Goal: Information Seeking & Learning: Learn about a topic

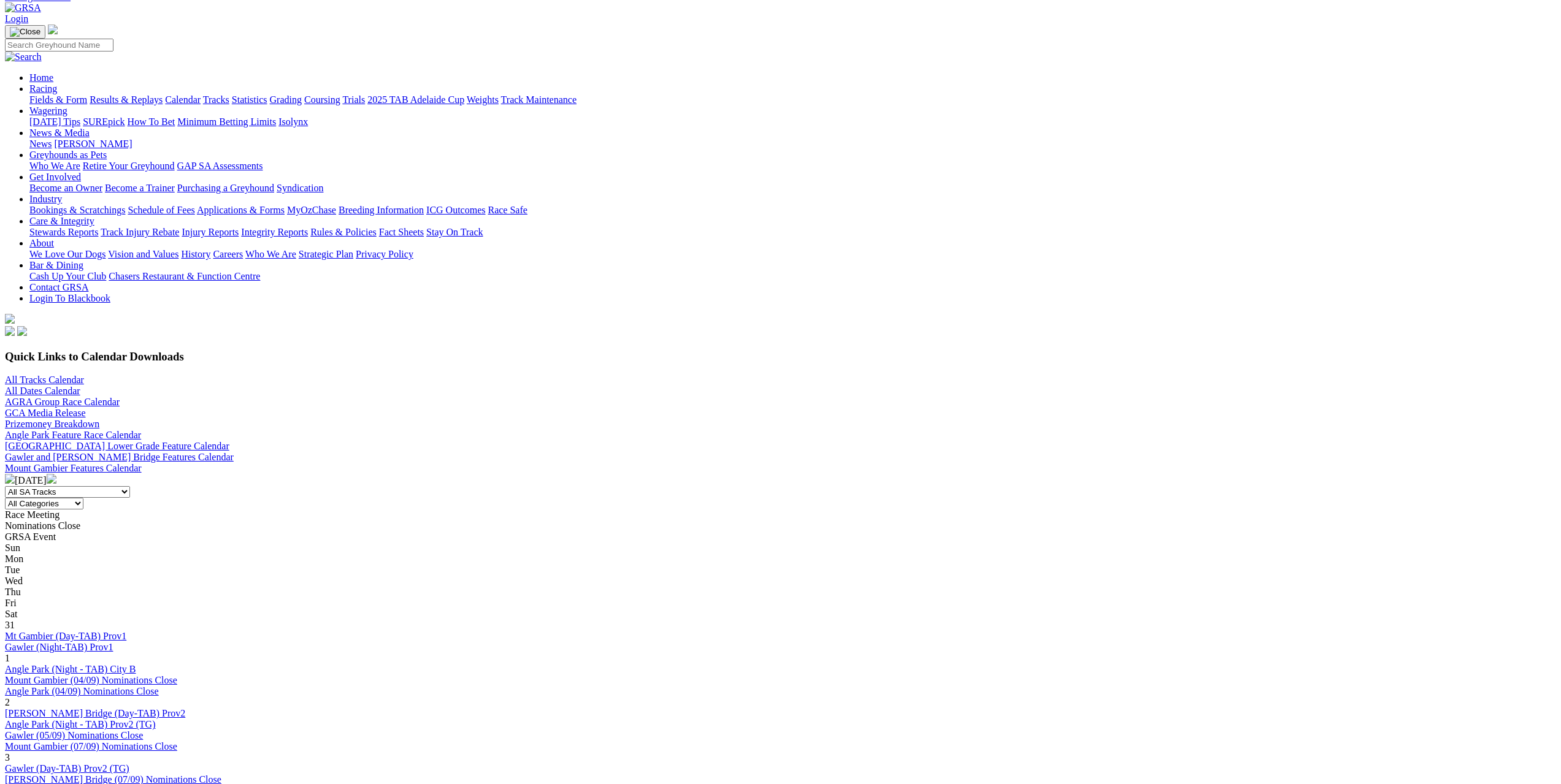
scroll to position [122, 0]
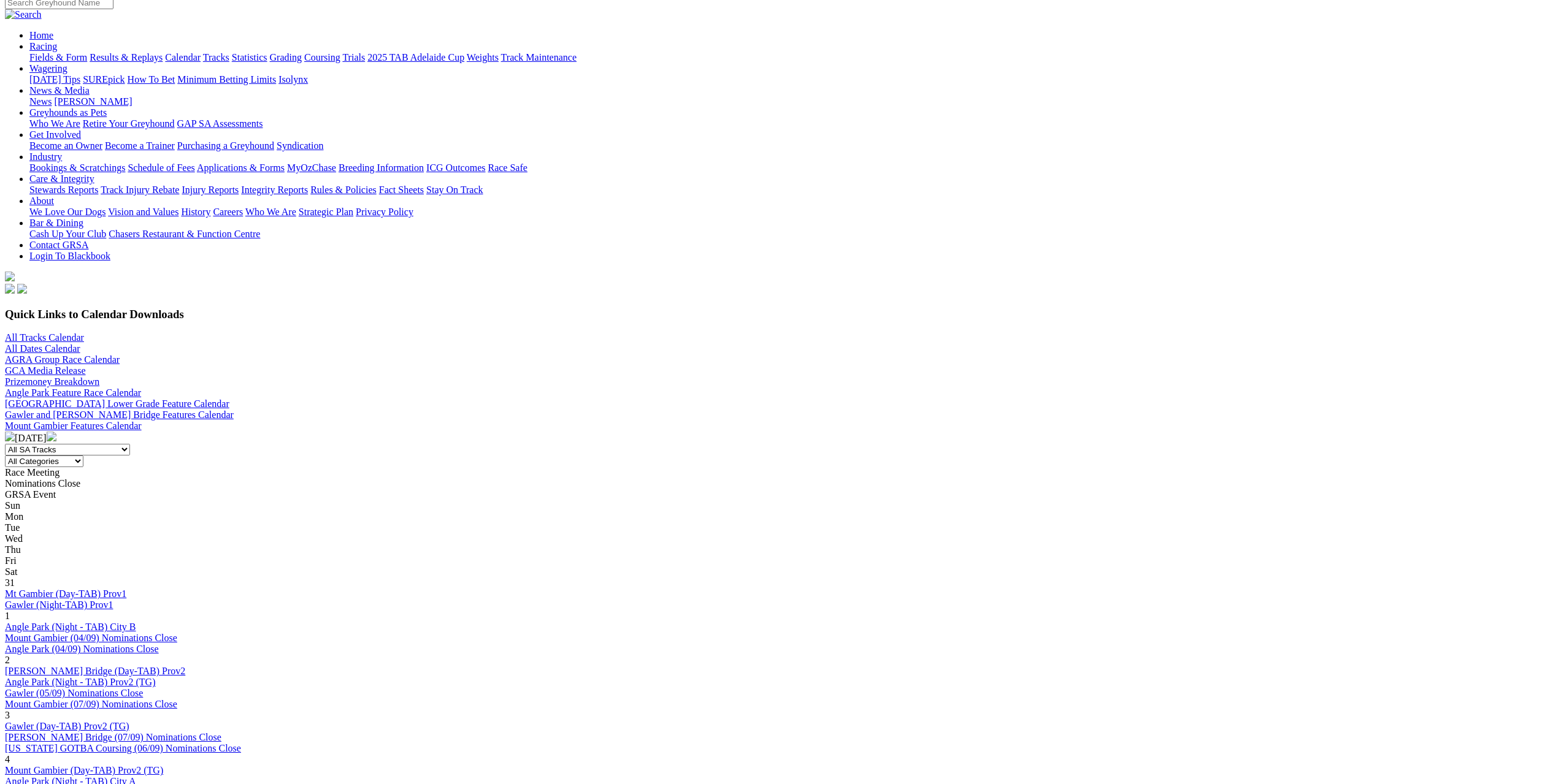
scroll to position [122, 0]
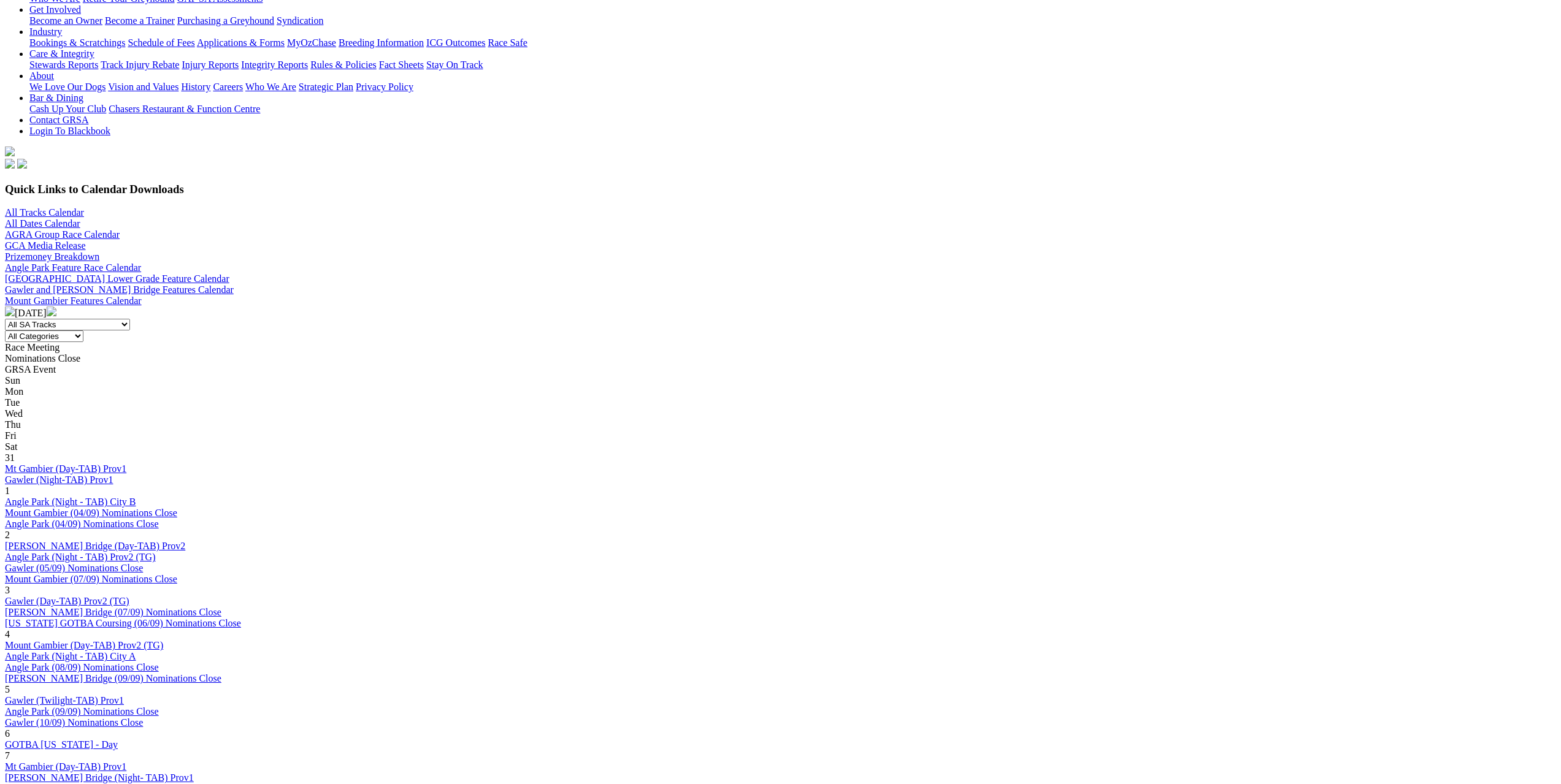
scroll to position [306, 0]
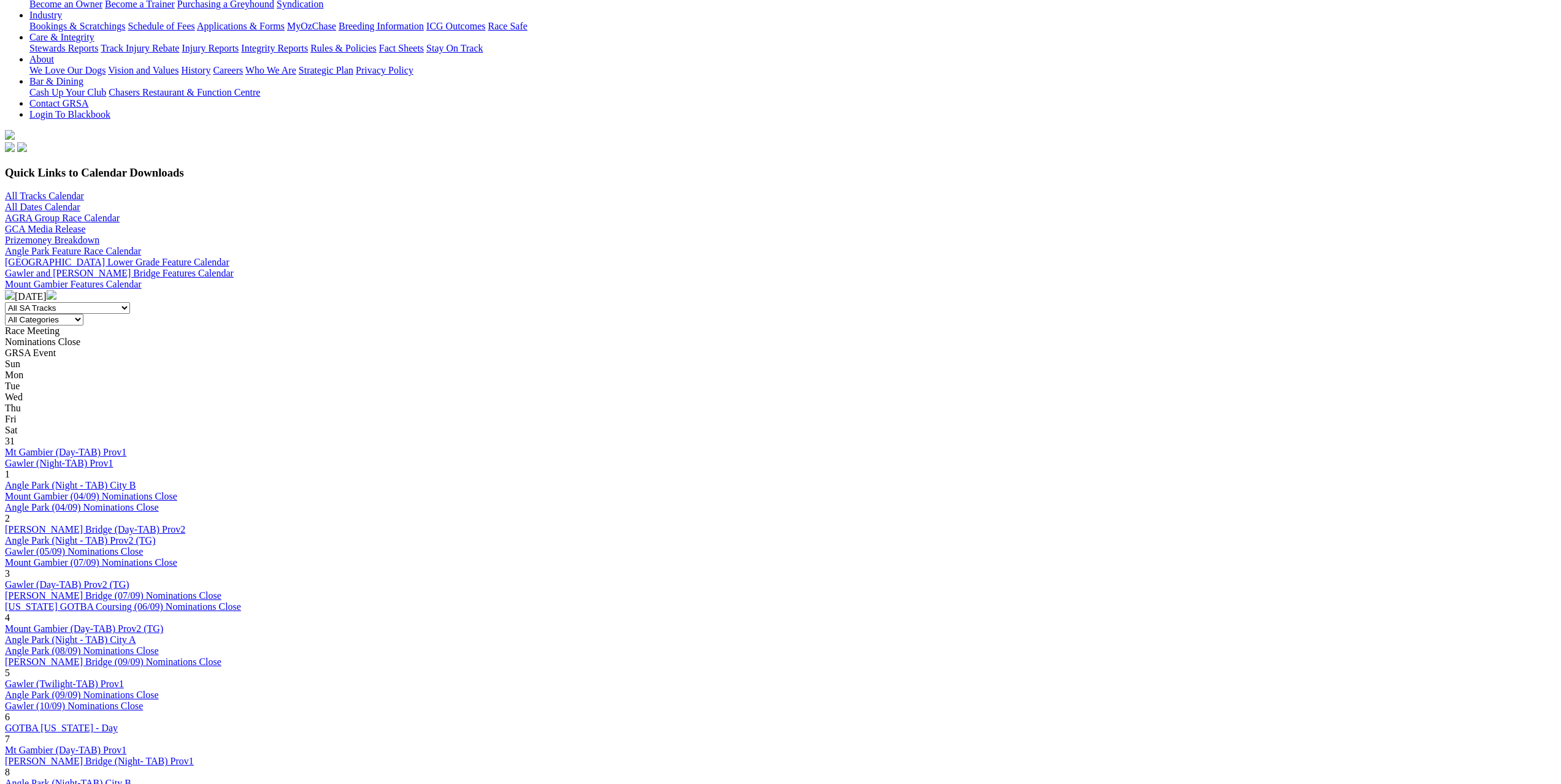
scroll to position [429, 0]
